Goal: Task Accomplishment & Management: Manage account settings

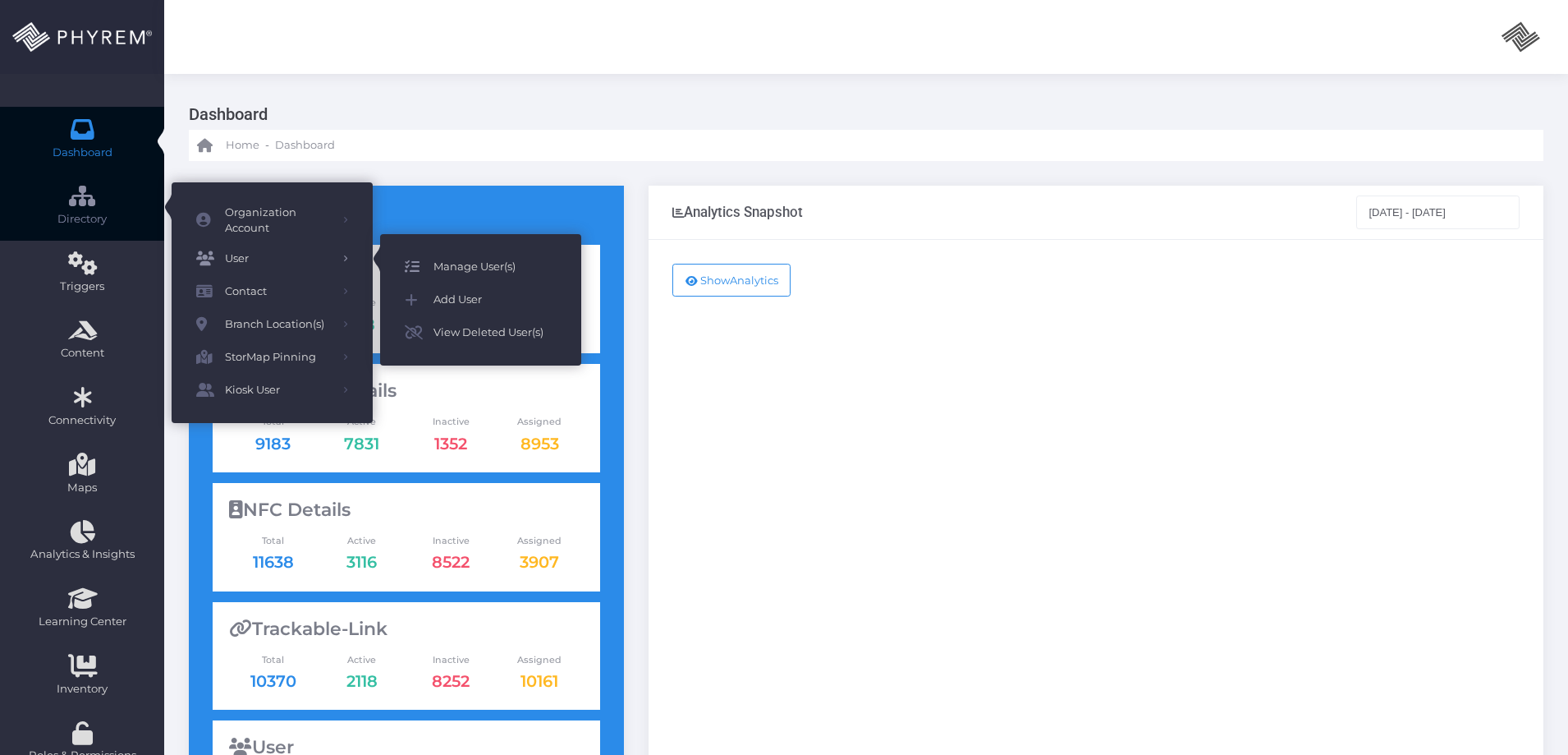
click at [469, 261] on span "Manage User(s)" at bounding box center [495, 267] width 123 height 22
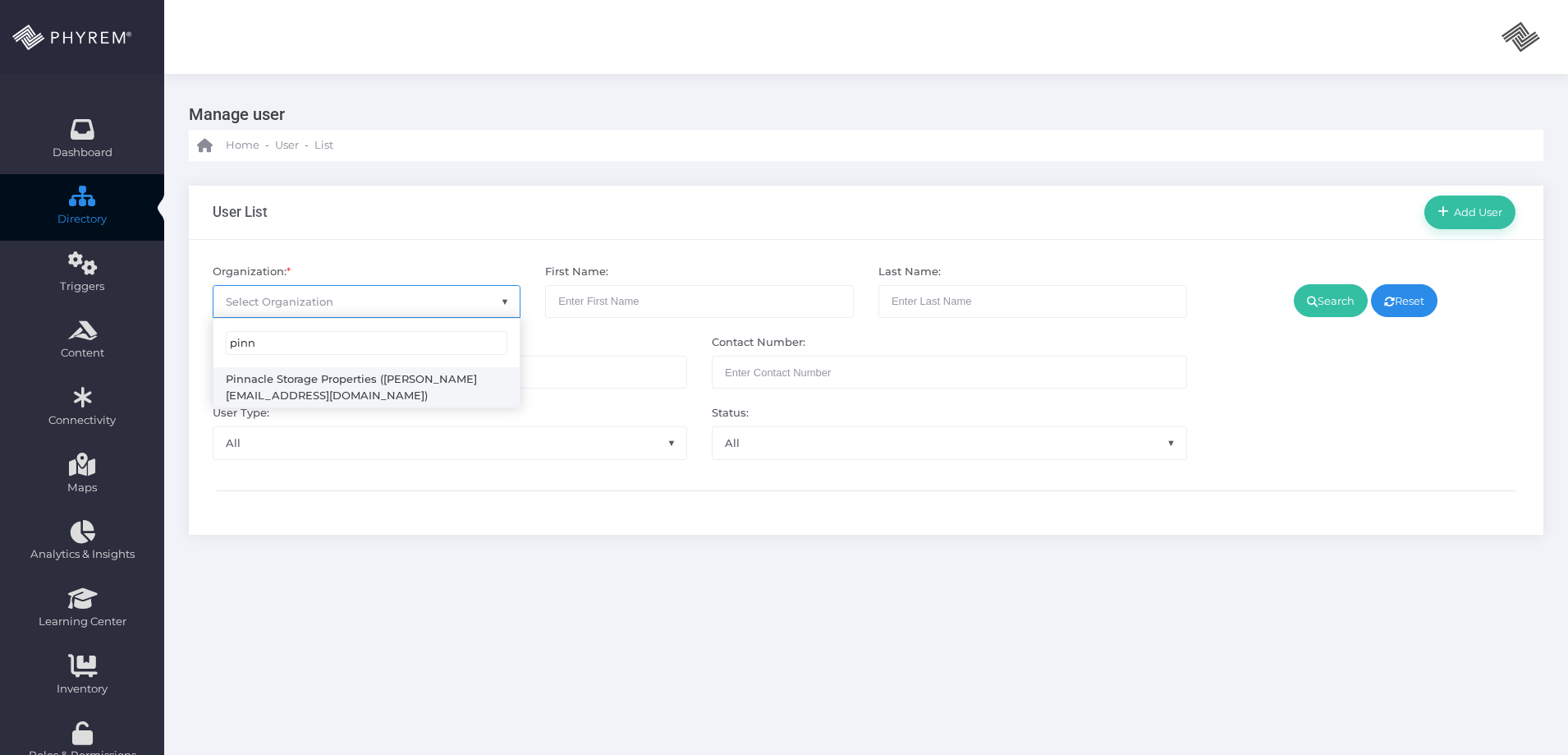
type input "pinn"
select select "4799"
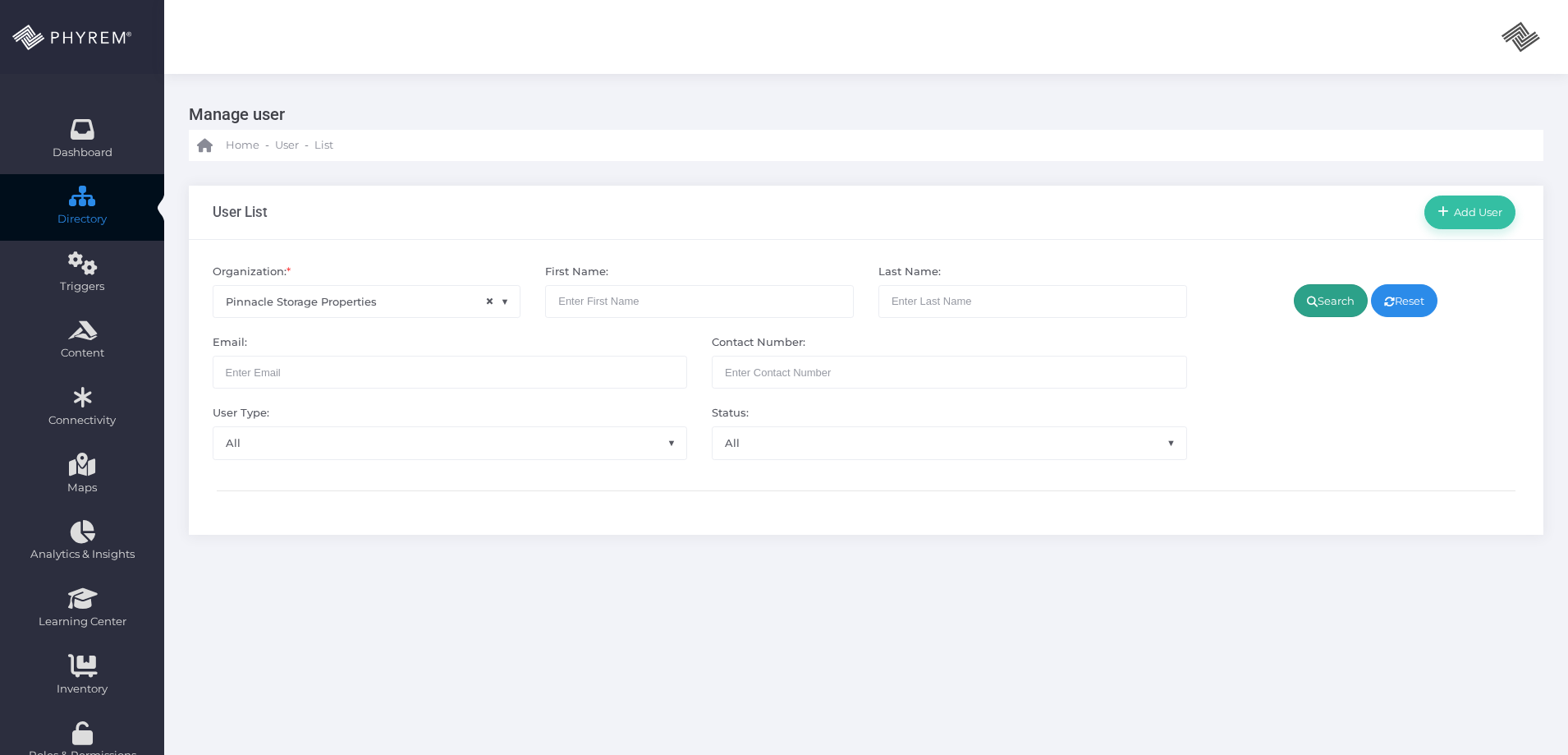
click at [1321, 305] on link "Search" at bounding box center [1330, 300] width 74 height 33
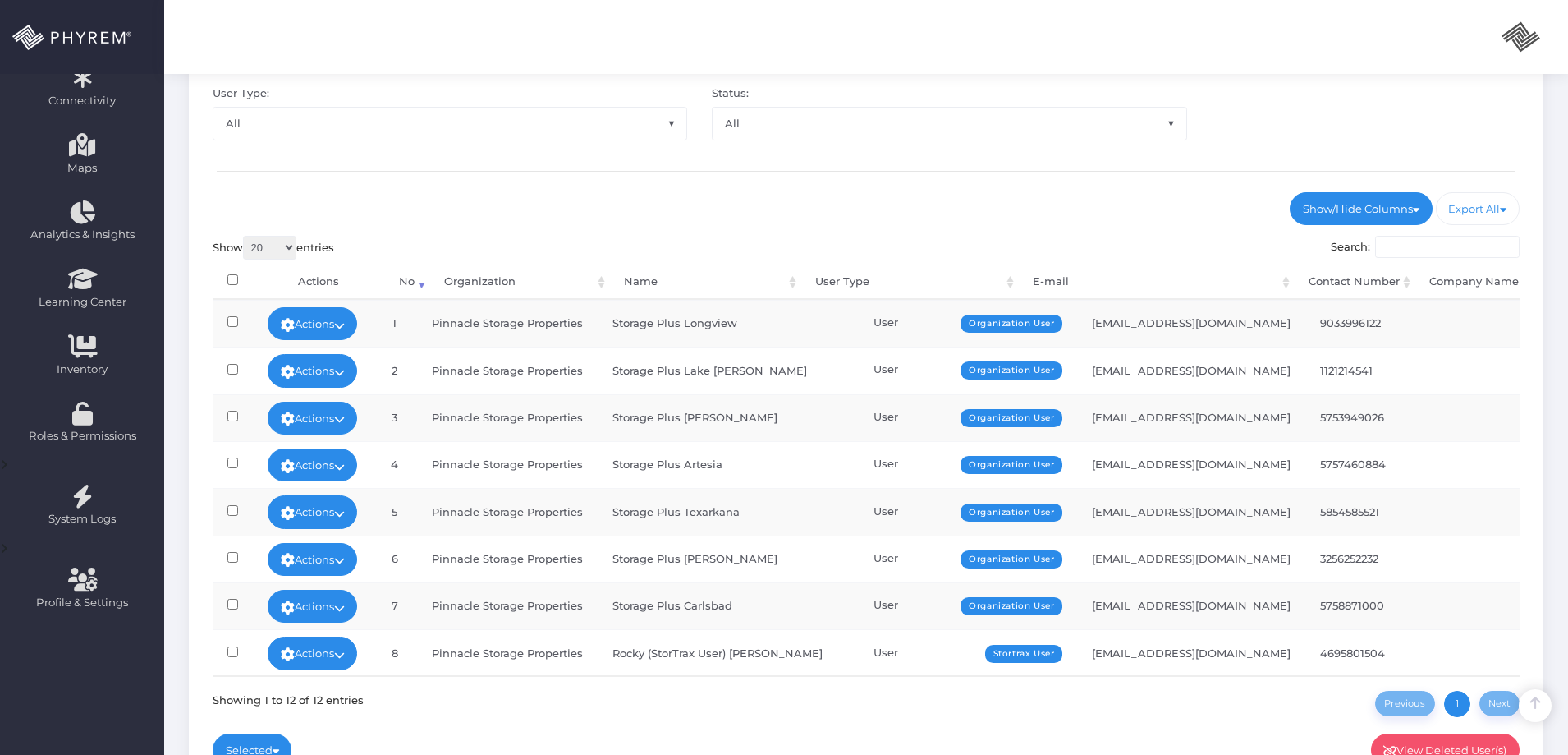
scroll to position [189, 0]
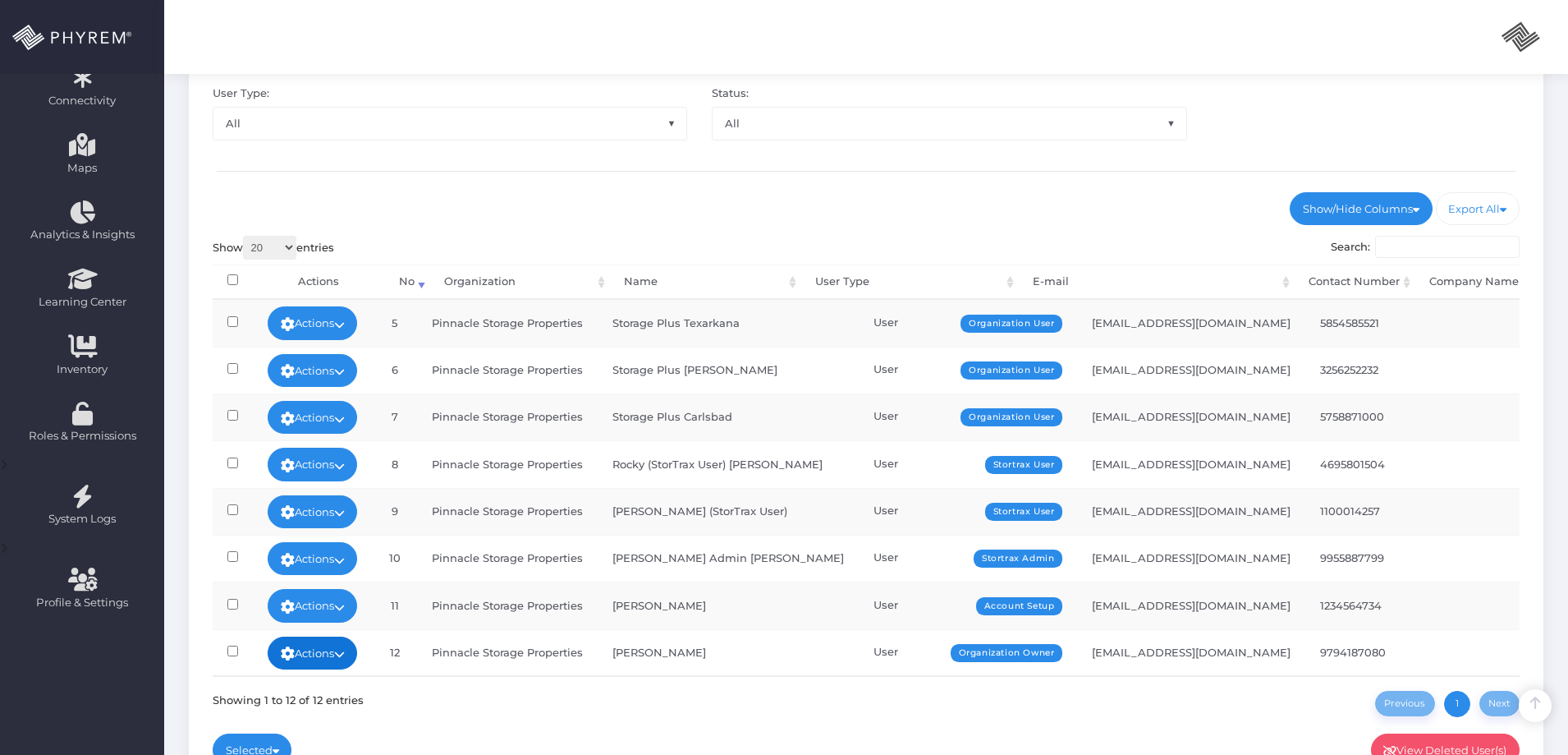
click at [342, 653] on link "Actions" at bounding box center [313, 653] width 90 height 33
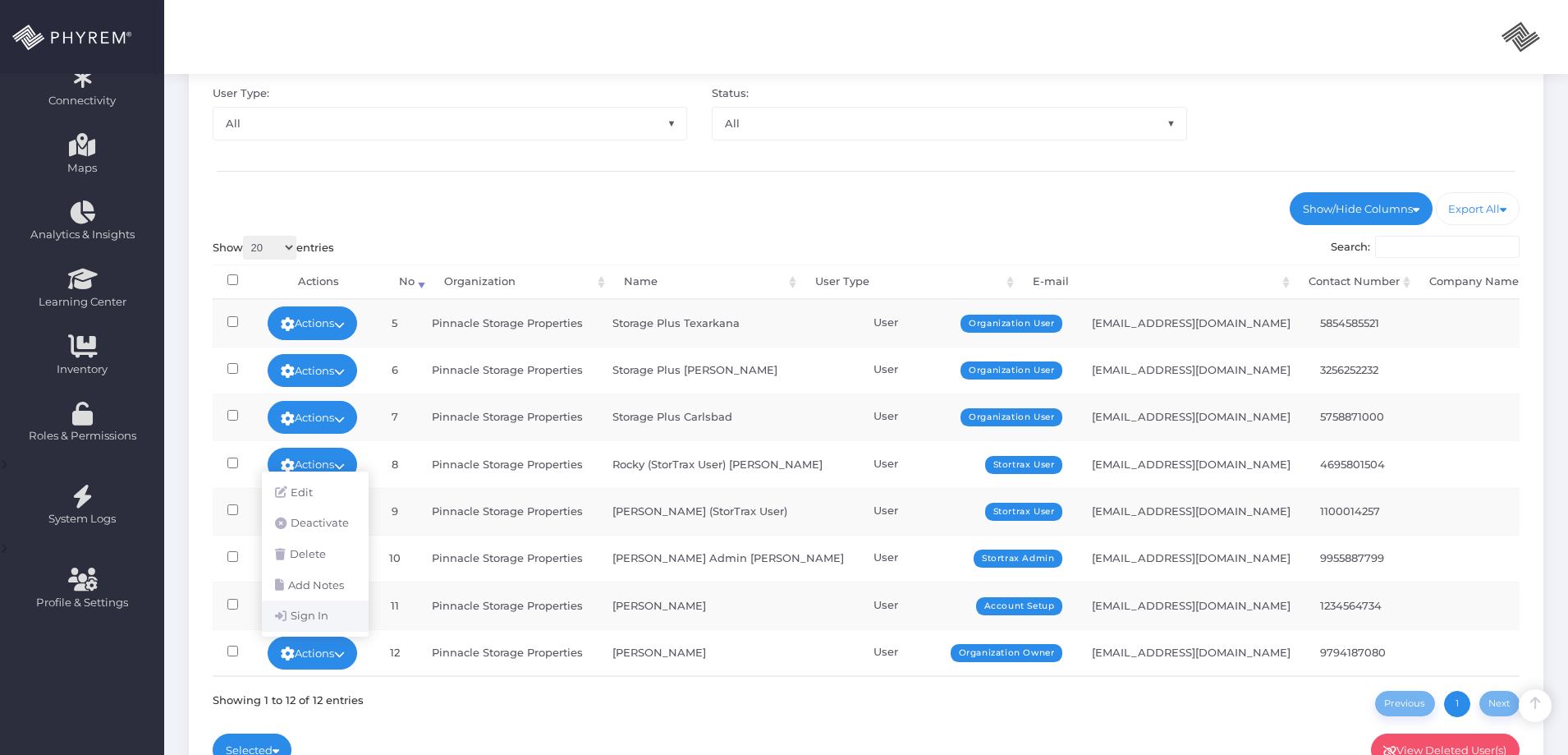
click at [311, 613] on link "Sign In" at bounding box center [315, 615] width 107 height 31
